Goal: Find specific page/section: Find specific page/section

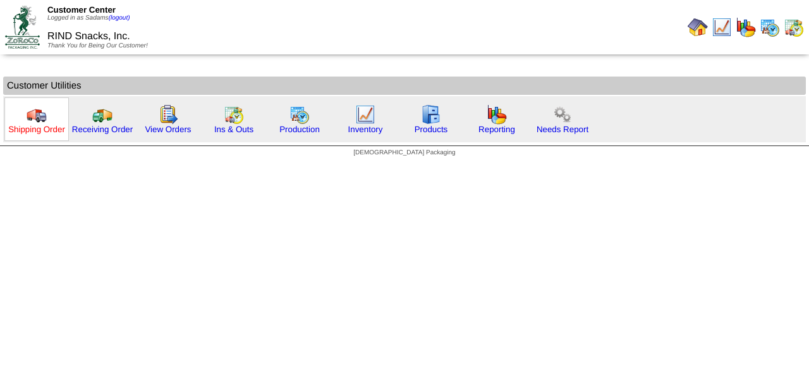
click at [45, 128] on link "Shipping Order" at bounding box center [36, 128] width 57 height 9
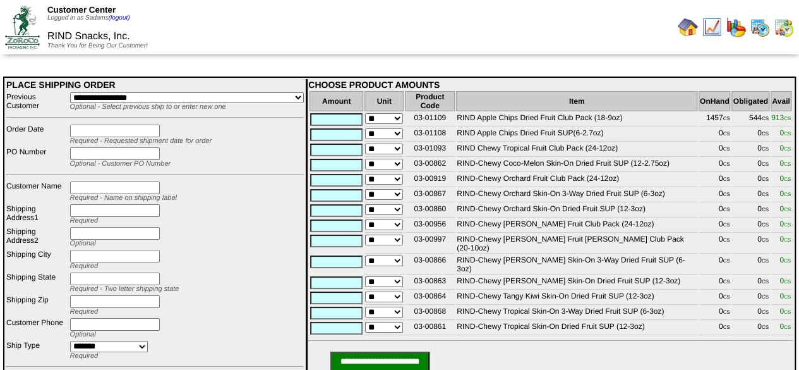
click at [690, 31] on img at bounding box center [688, 27] width 20 height 20
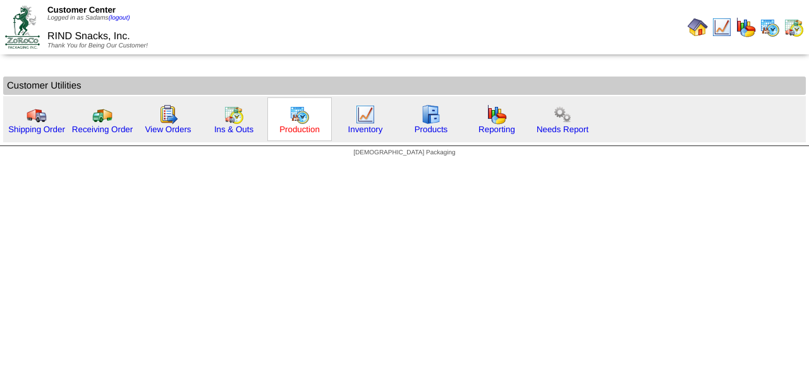
click at [306, 127] on link "Production" at bounding box center [299, 128] width 40 height 9
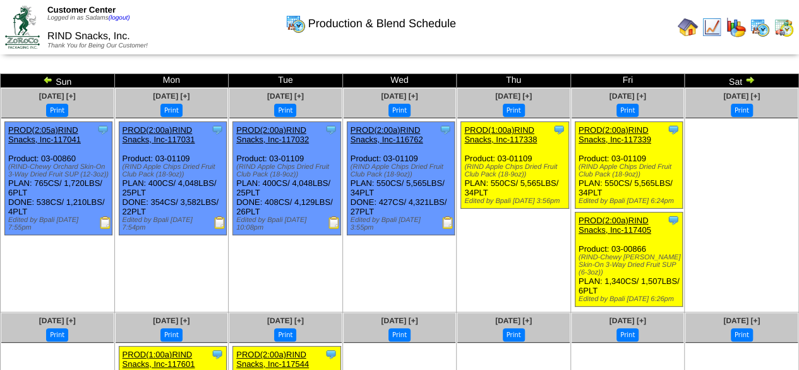
click at [51, 80] on img at bounding box center [48, 80] width 10 height 10
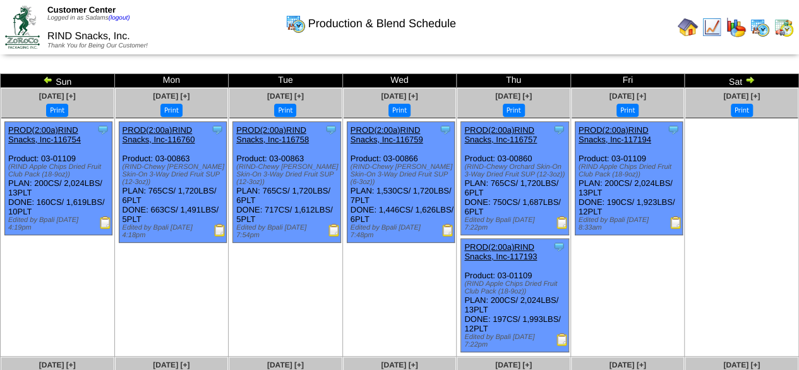
click at [689, 27] on img at bounding box center [688, 27] width 20 height 20
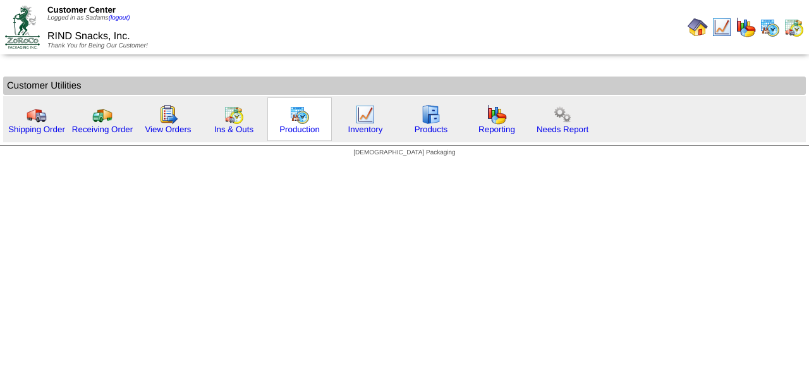
click at [296, 124] on img at bounding box center [299, 114] width 20 height 20
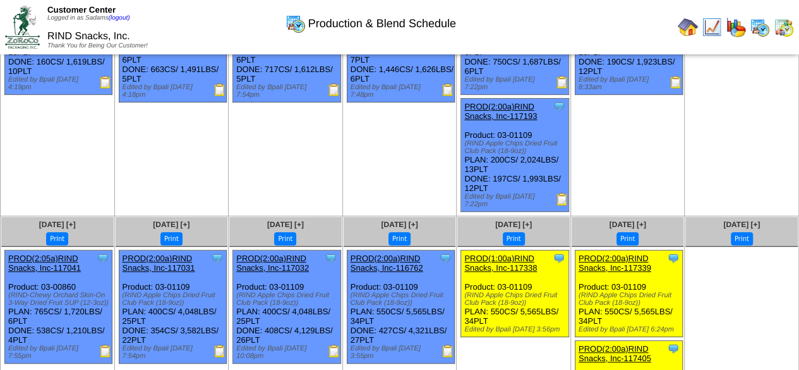
scroll to position [229, 0]
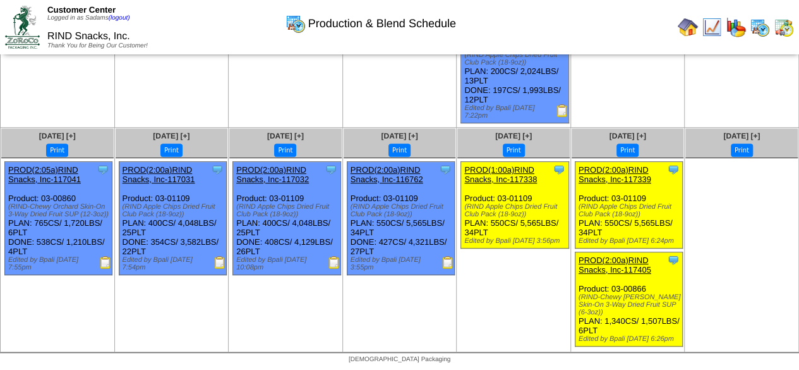
click at [332, 258] on img at bounding box center [334, 262] width 13 height 13
